Goal: Transaction & Acquisition: Purchase product/service

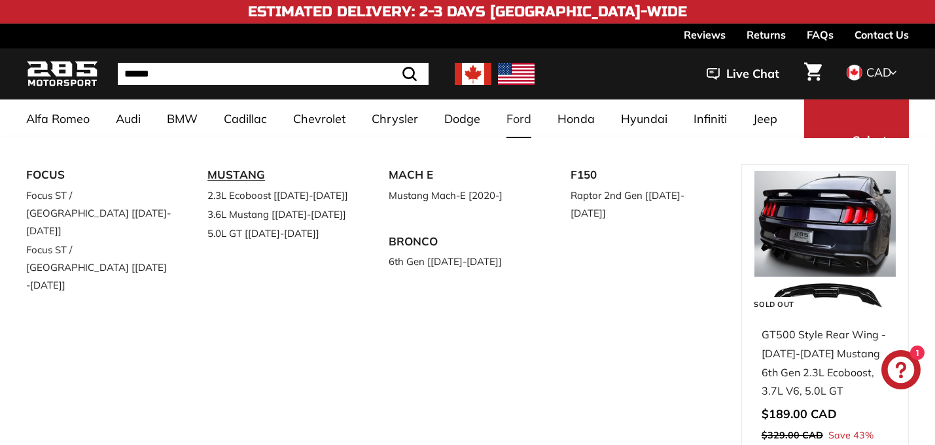
click at [237, 173] on link "MUSTANG" at bounding box center [279, 175] width 145 height 22
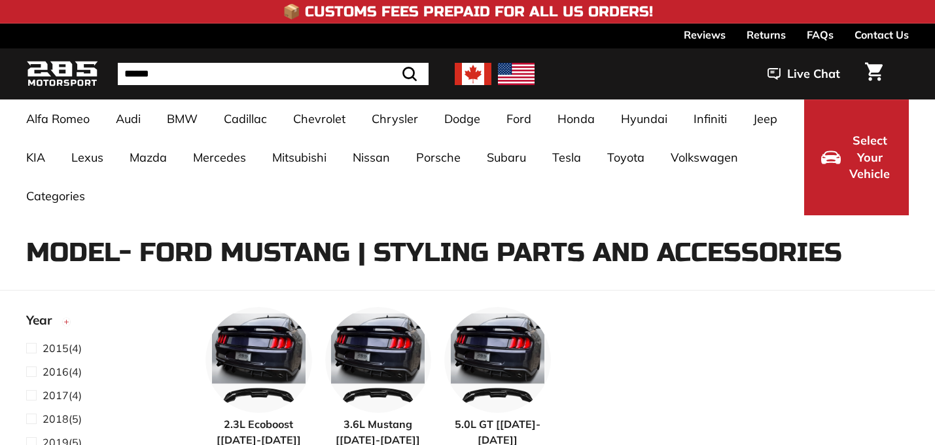
select select "**********"
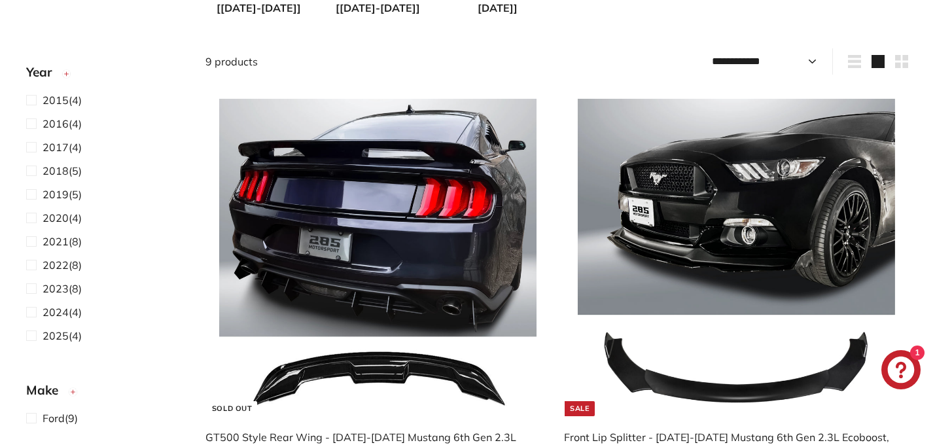
scroll to position [434, 0]
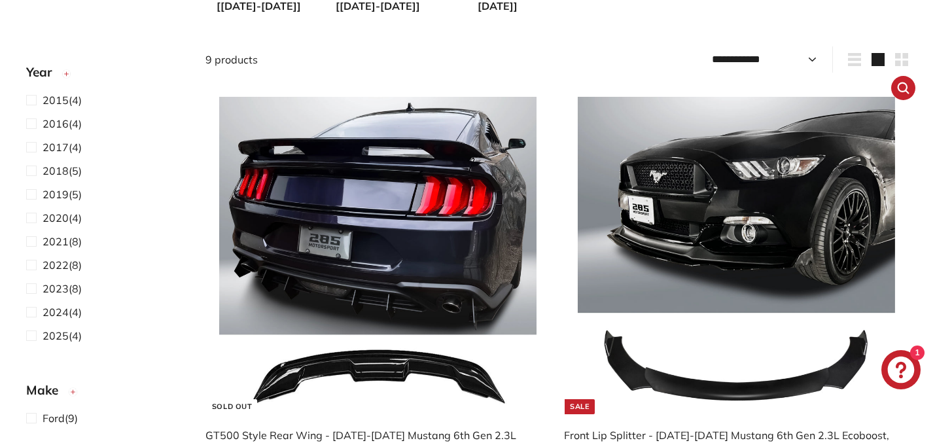
click at [710, 261] on img at bounding box center [736, 255] width 317 height 317
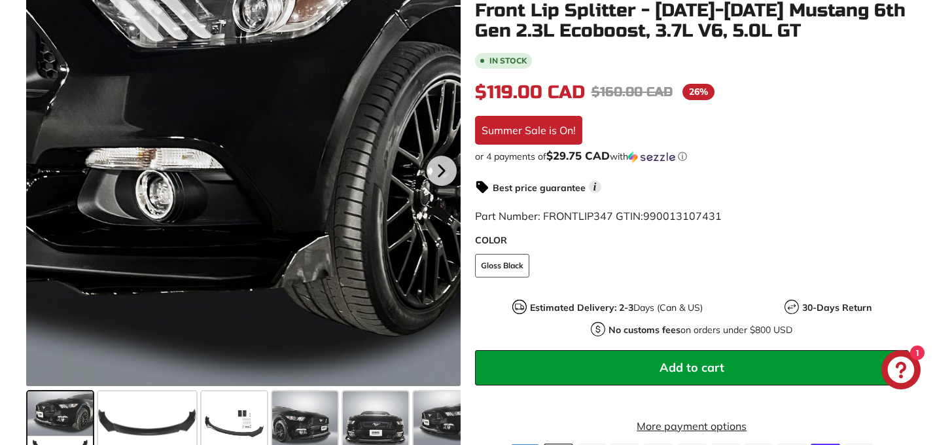
scroll to position [389, 0]
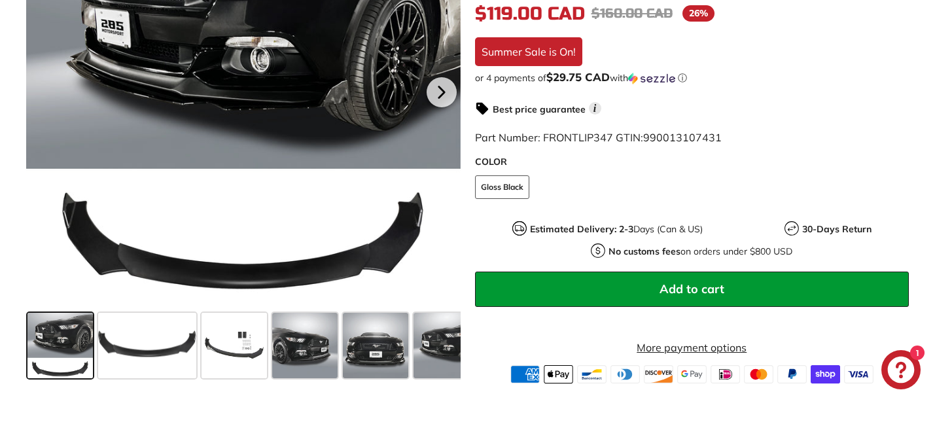
click at [62, 342] on span at bounding box center [59, 345] width 65 height 65
click at [247, 342] on span at bounding box center [233, 345] width 65 height 65
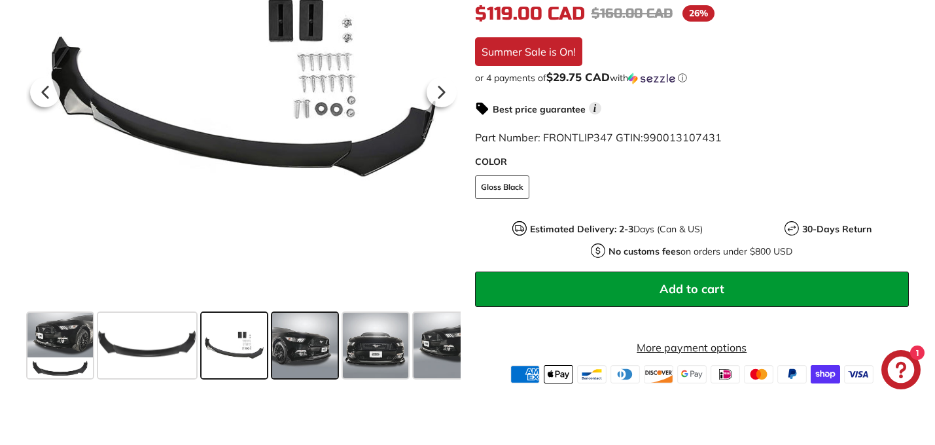
click at [313, 346] on span at bounding box center [304, 345] width 65 height 65
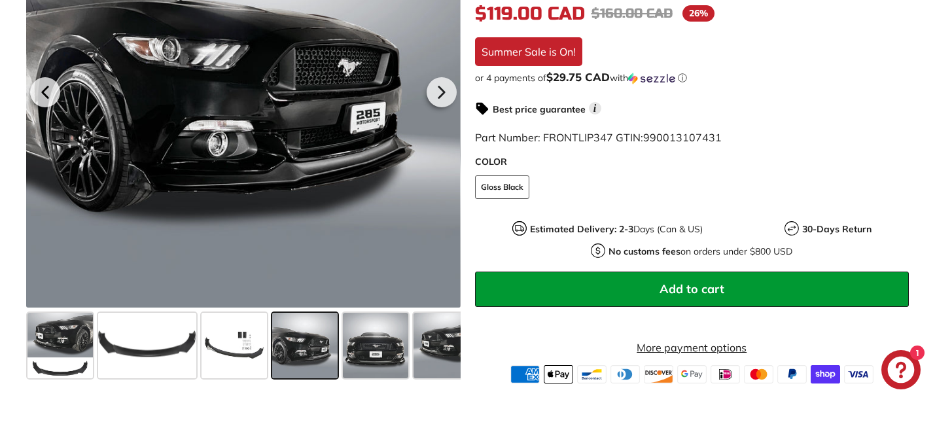
click at [328, 351] on span at bounding box center [304, 345] width 65 height 65
click at [358, 350] on span at bounding box center [375, 345] width 65 height 65
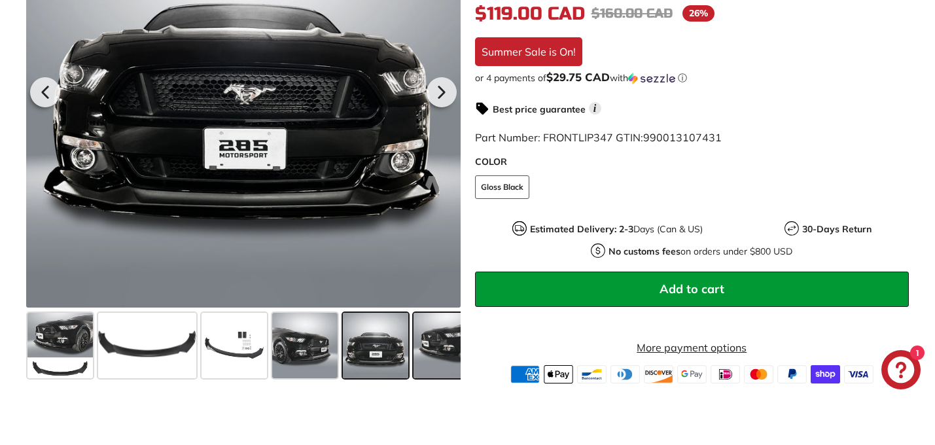
click at [434, 346] on span at bounding box center [445, 345] width 65 height 65
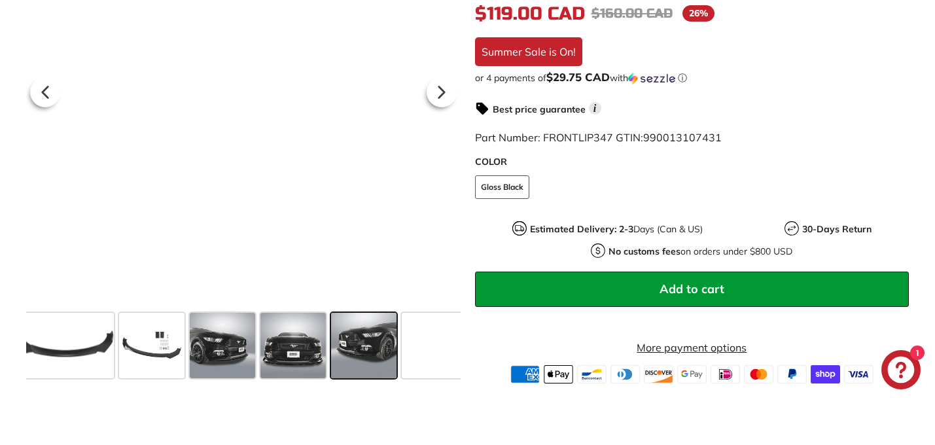
scroll to position [0, 92]
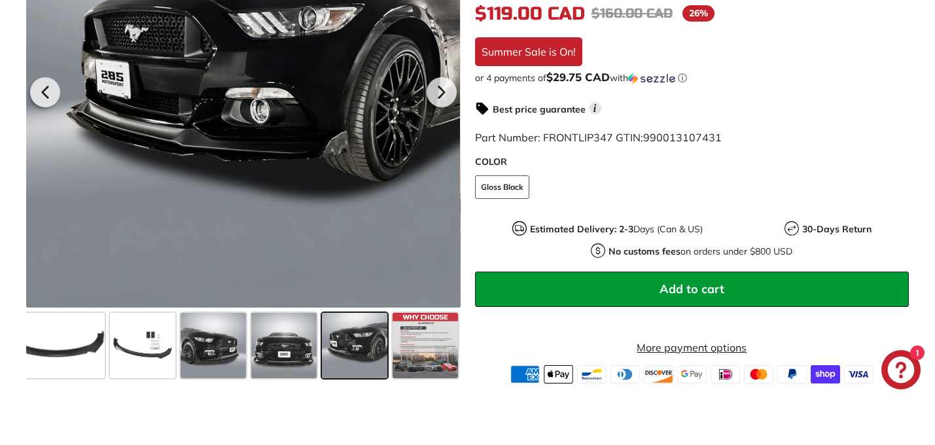
click at [434, 346] on span at bounding box center [424, 345] width 65 height 65
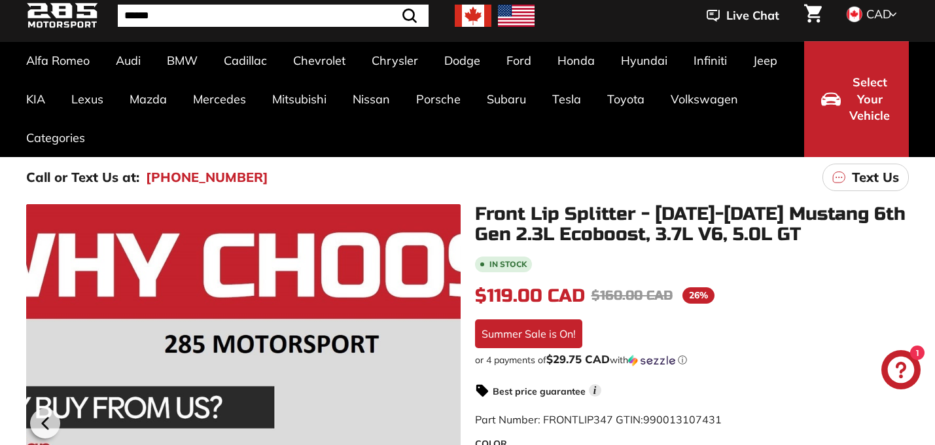
scroll to position [0, 0]
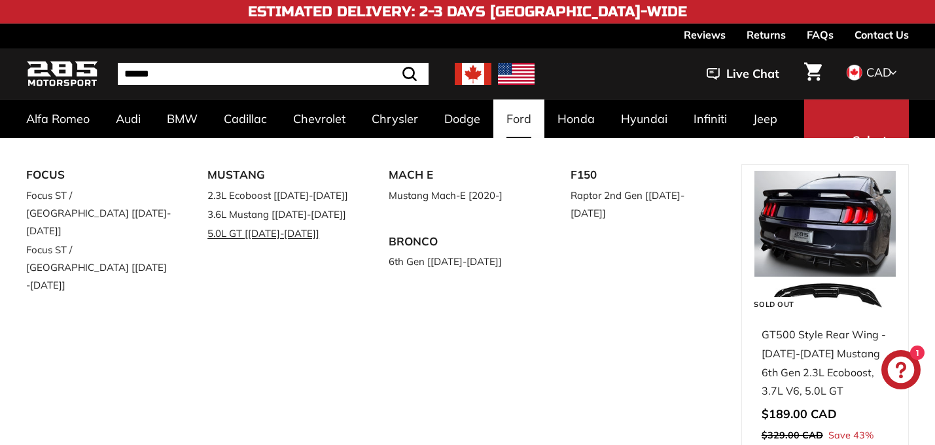
click at [245, 232] on link "5.0L GT [[DATE]-[DATE]]" at bounding box center [279, 233] width 145 height 19
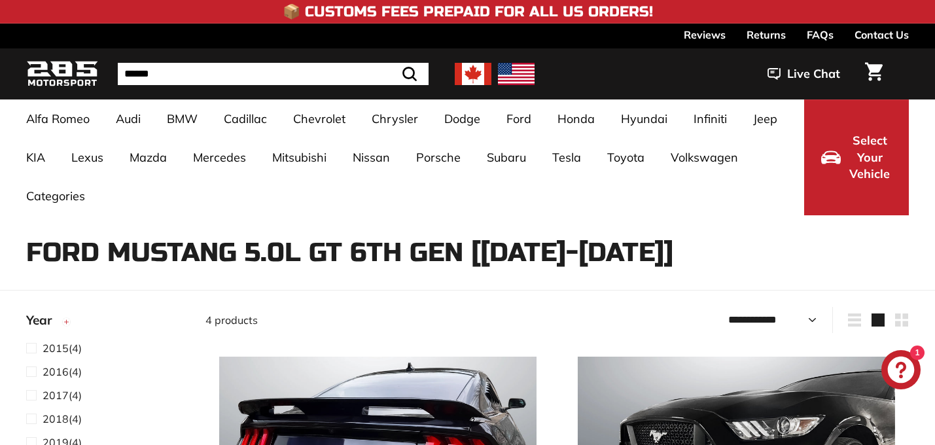
select select "**********"
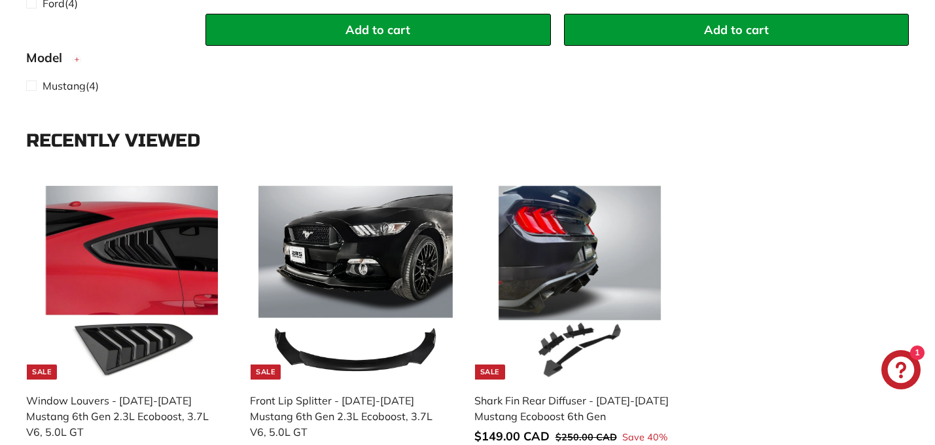
scroll to position [1262, 0]
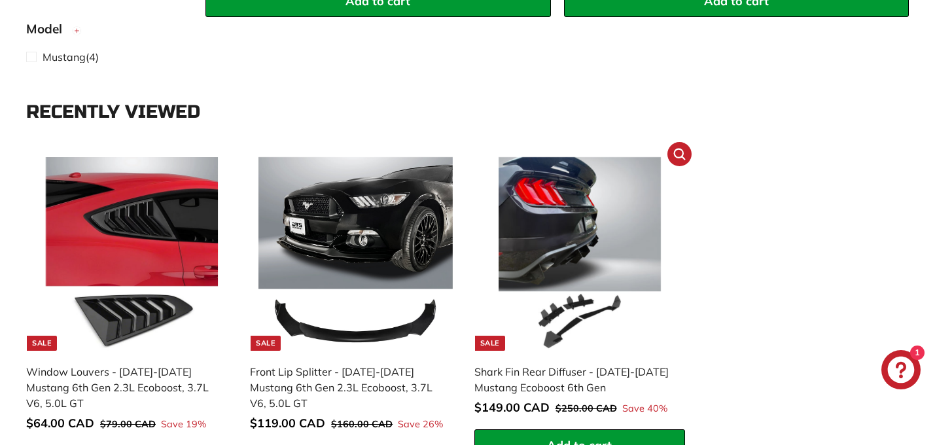
click at [546, 230] on img at bounding box center [579, 254] width 194 height 194
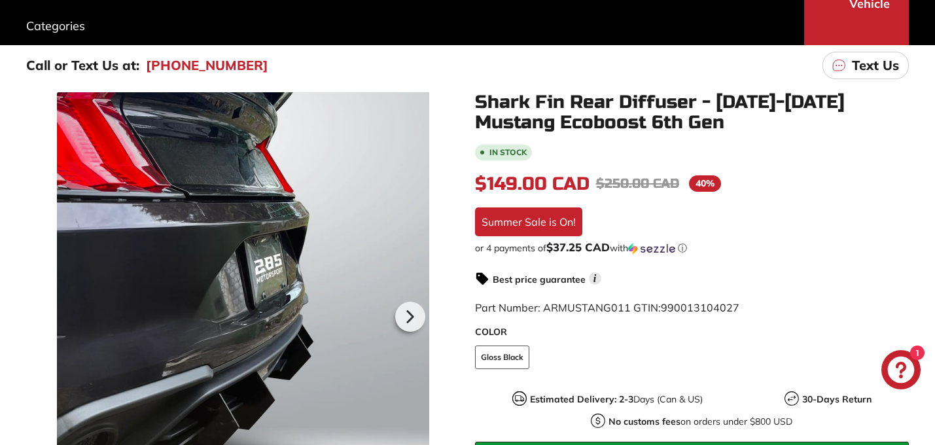
click at [260, 216] on div at bounding box center [243, 314] width 372 height 445
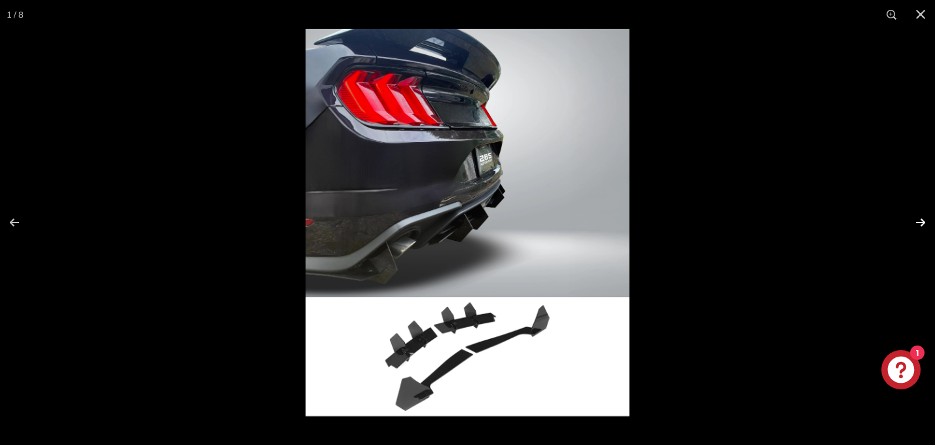
click at [920, 220] on button at bounding box center [912, 222] width 46 height 65
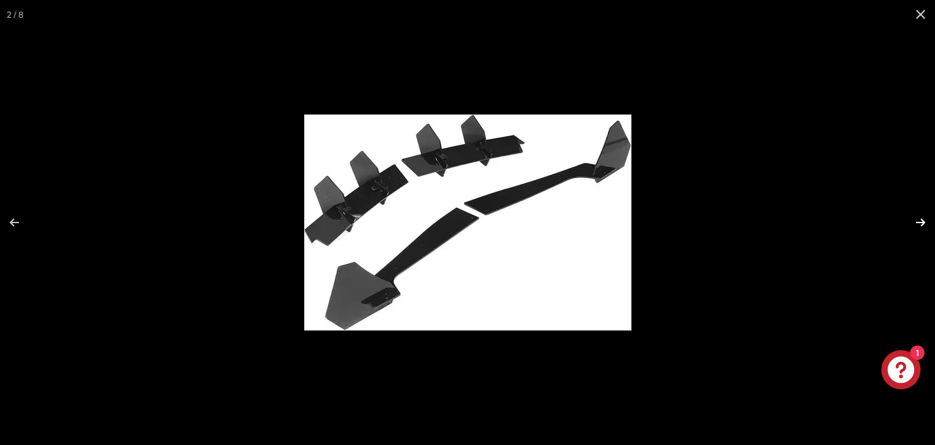
click at [920, 220] on button at bounding box center [912, 222] width 46 height 65
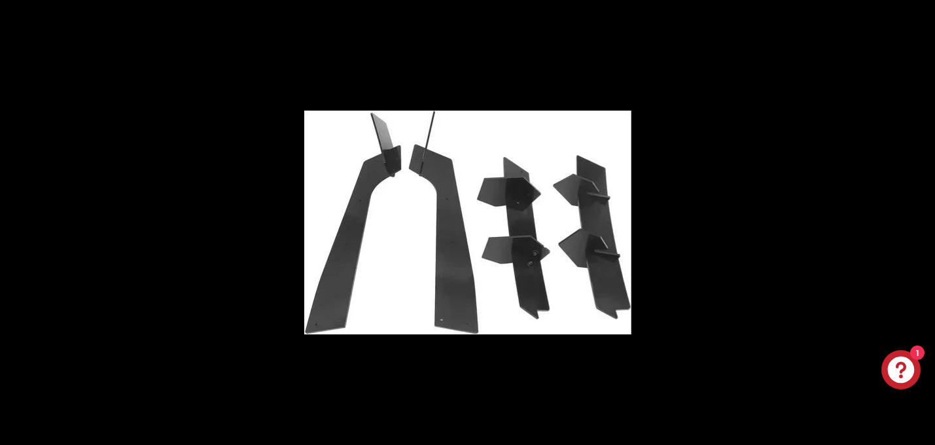
click at [920, 220] on button at bounding box center [912, 222] width 46 height 65
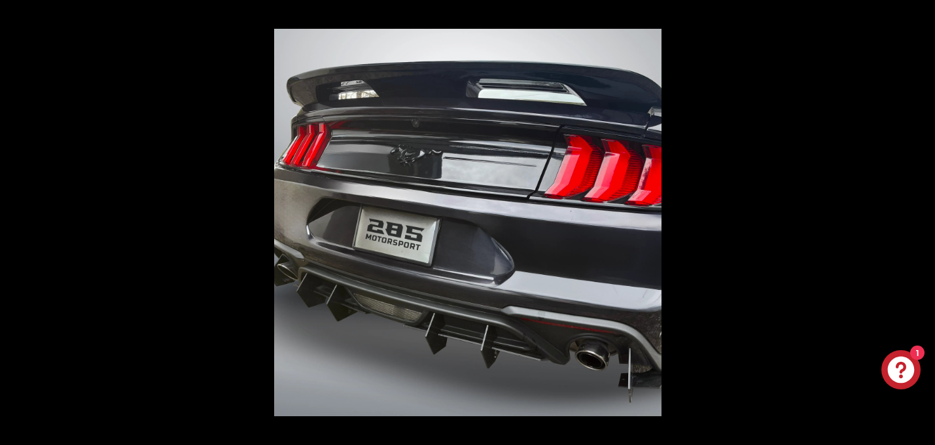
click at [920, 220] on button at bounding box center [912, 222] width 46 height 65
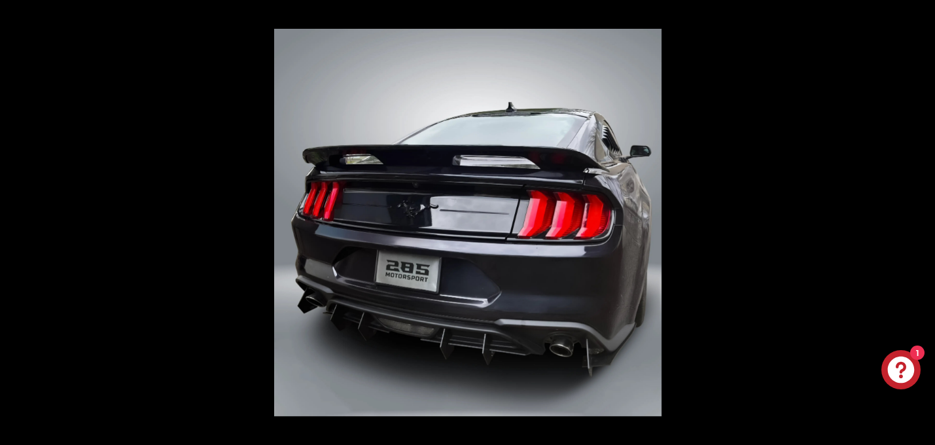
scroll to position [0, 182]
click at [920, 220] on button at bounding box center [912, 222] width 46 height 65
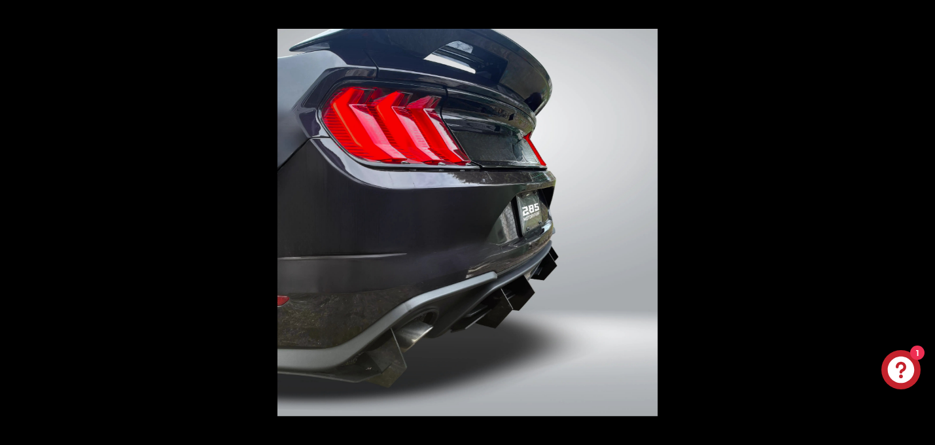
click at [920, 220] on button at bounding box center [912, 222] width 46 height 65
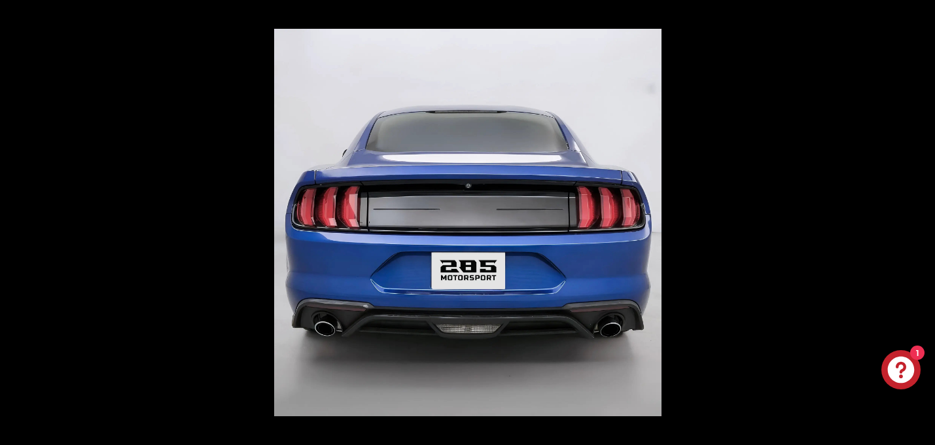
scroll to position [0, 242]
click at [920, 220] on button at bounding box center [912, 222] width 46 height 65
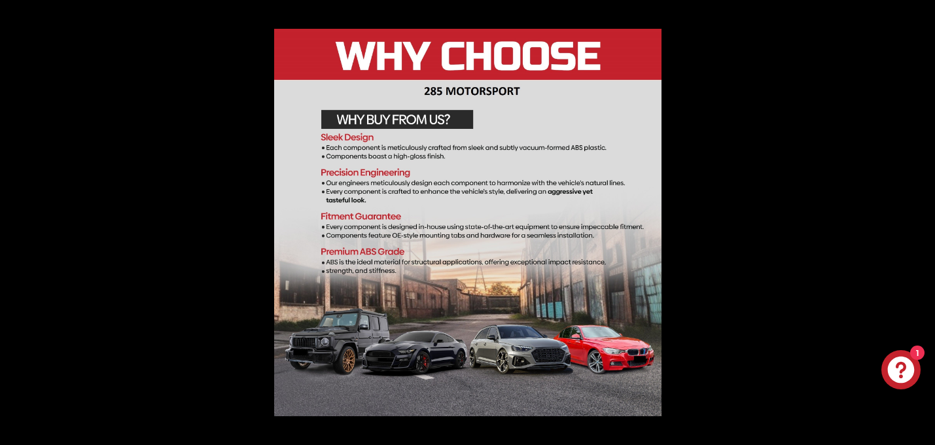
click at [920, 220] on button at bounding box center [912, 222] width 46 height 65
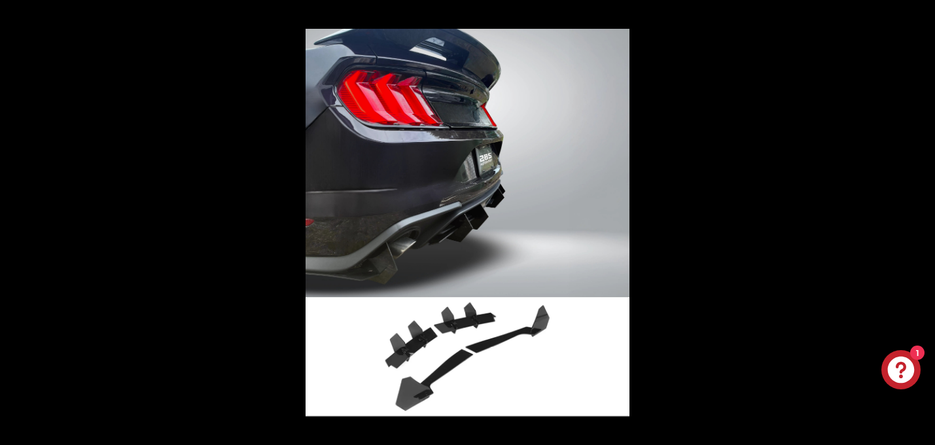
scroll to position [0, 0]
click at [920, 220] on button at bounding box center [912, 222] width 46 height 65
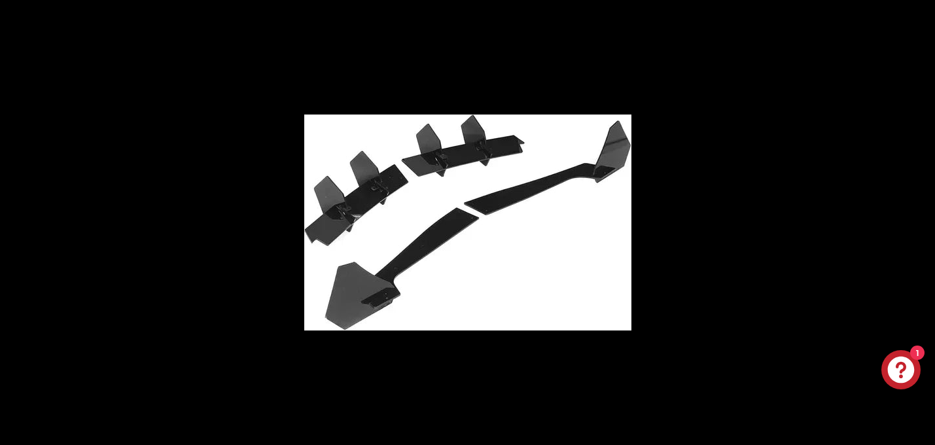
click at [920, 220] on button at bounding box center [912, 222] width 46 height 65
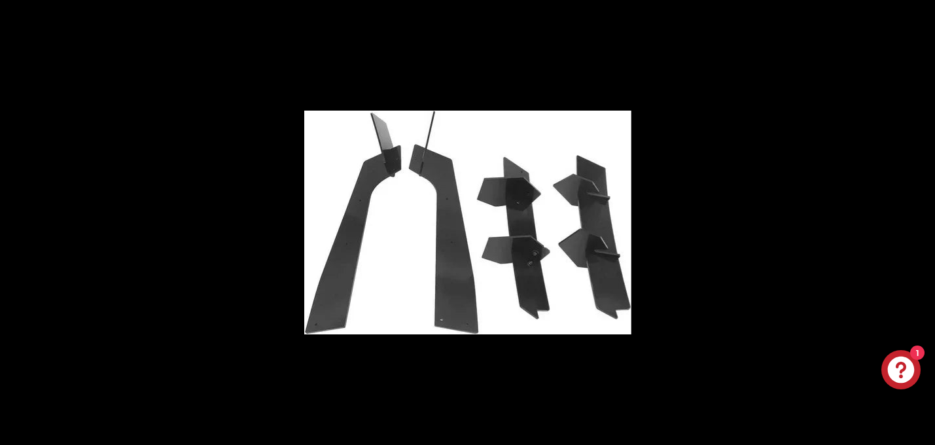
click at [920, 220] on button at bounding box center [912, 222] width 46 height 65
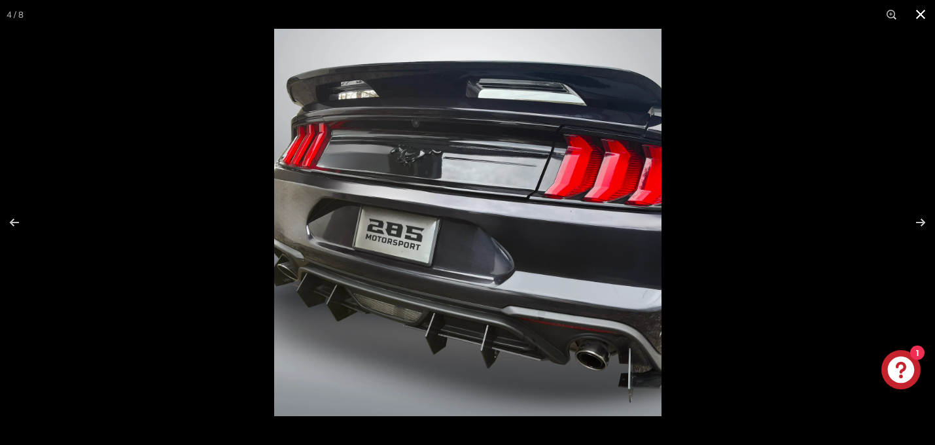
click at [920, 13] on button at bounding box center [920, 14] width 29 height 29
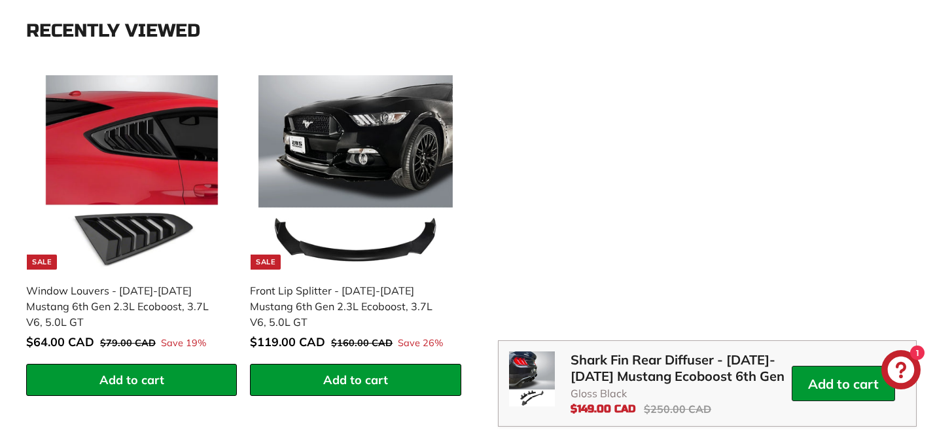
scroll to position [1695, 0]
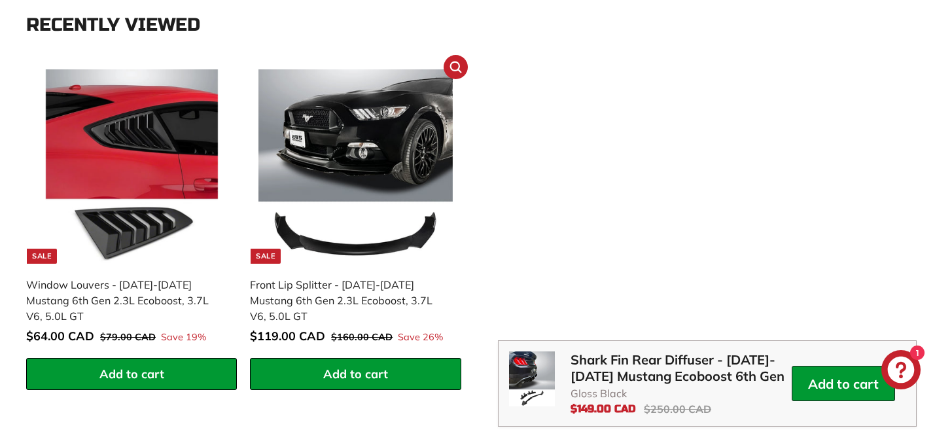
click at [321, 204] on img at bounding box center [355, 166] width 194 height 194
